Goal: Check status

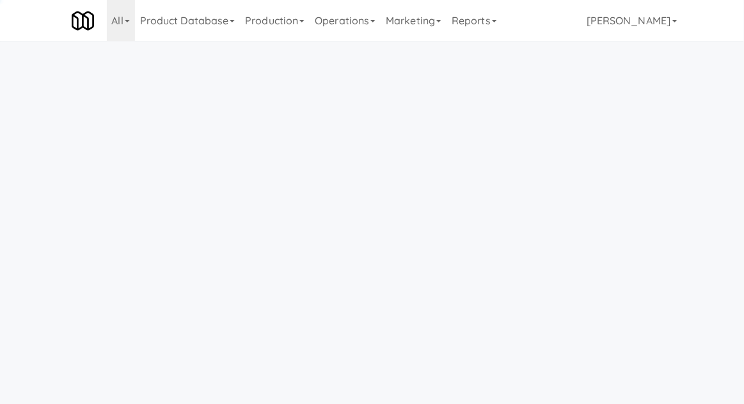
click at [359, 22] on link "Operations" at bounding box center [344, 20] width 71 height 41
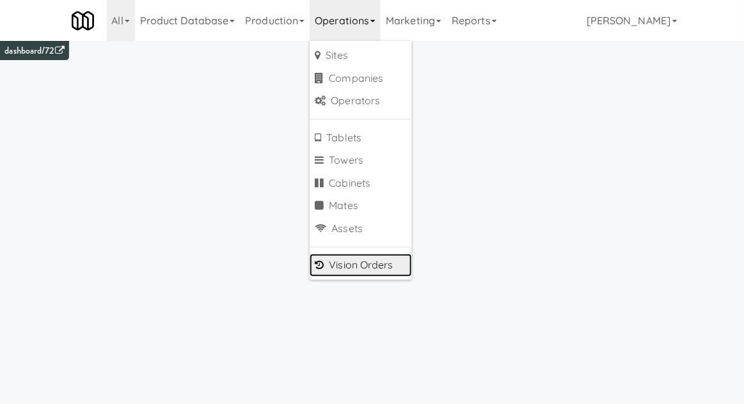
click at [335, 269] on link "Vision Orders" at bounding box center [360, 265] width 102 height 23
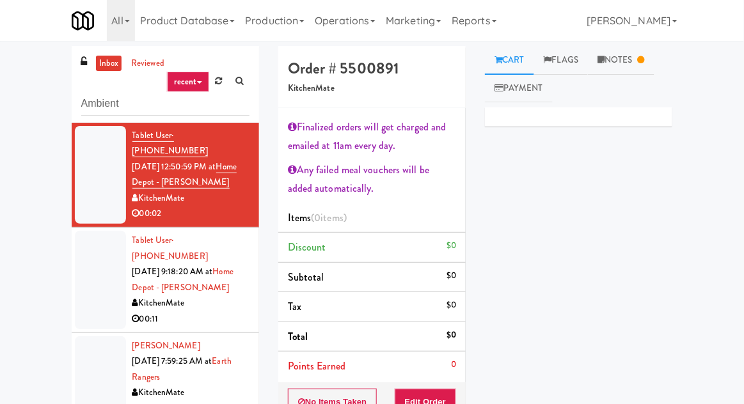
type input "Ambient"
click at [49, 102] on div "inbox reviewed recent all unclear take inventory issue suspicious failed recent…" at bounding box center [372, 299] width 744 height 506
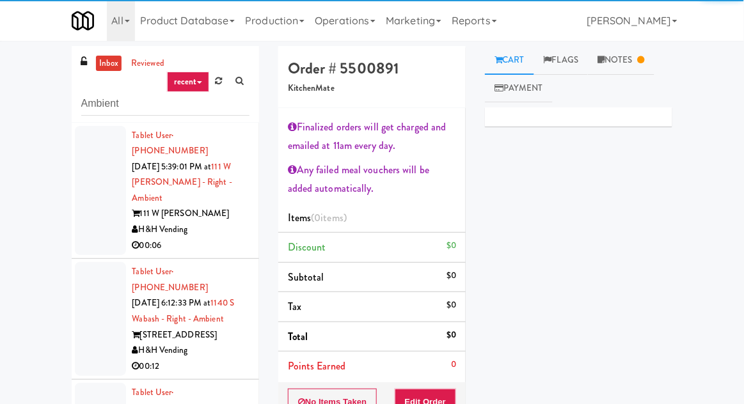
click at [92, 198] on div at bounding box center [100, 191] width 51 height 130
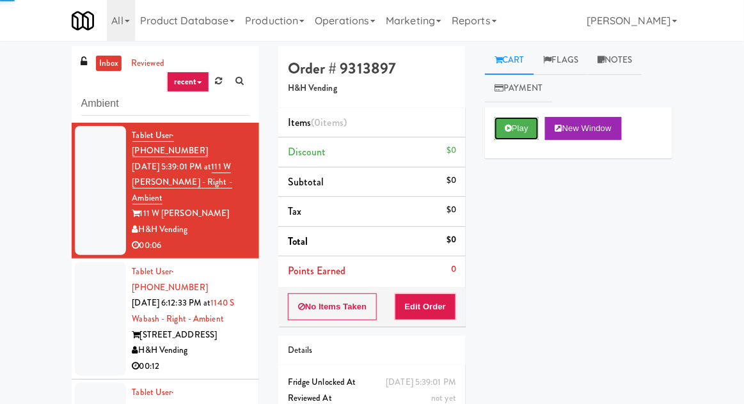
click at [519, 123] on button "Play" at bounding box center [516, 128] width 44 height 23
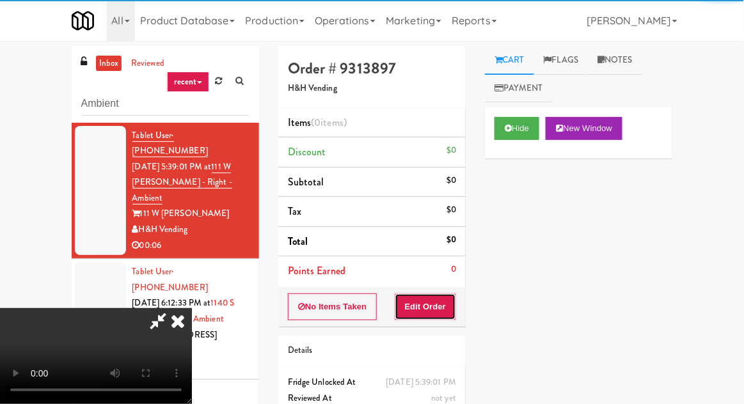
click at [439, 294] on button "Edit Order" at bounding box center [426, 306] width 62 height 27
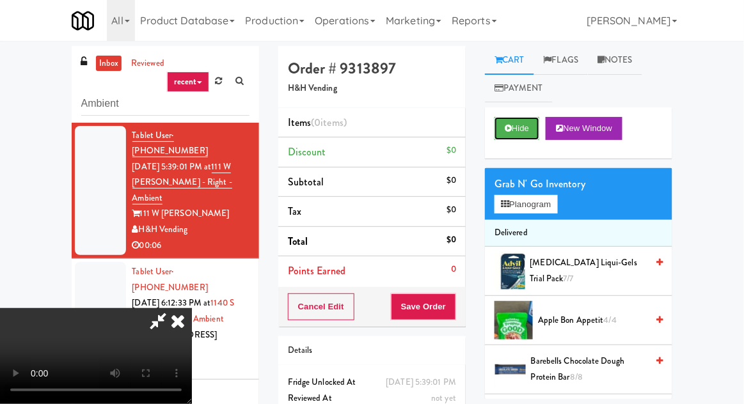
click at [536, 121] on button "Hide" at bounding box center [516, 128] width 45 height 23
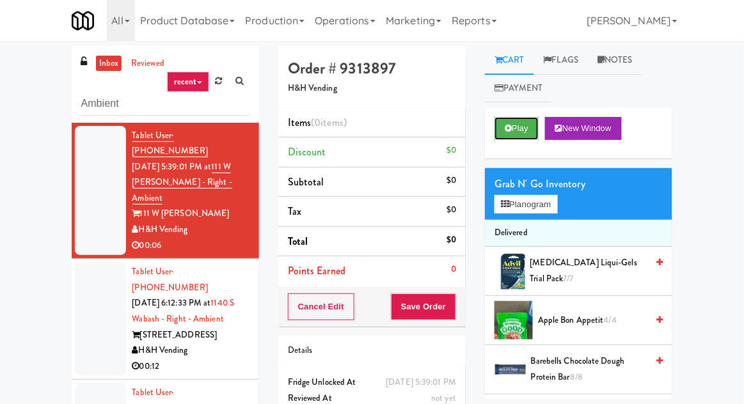
click at [525, 130] on button "Play" at bounding box center [516, 128] width 44 height 23
click at [526, 128] on button "Play" at bounding box center [516, 128] width 44 height 23
click at [530, 137] on button "Play" at bounding box center [516, 128] width 44 height 23
